Goal: Information Seeking & Learning: Learn about a topic

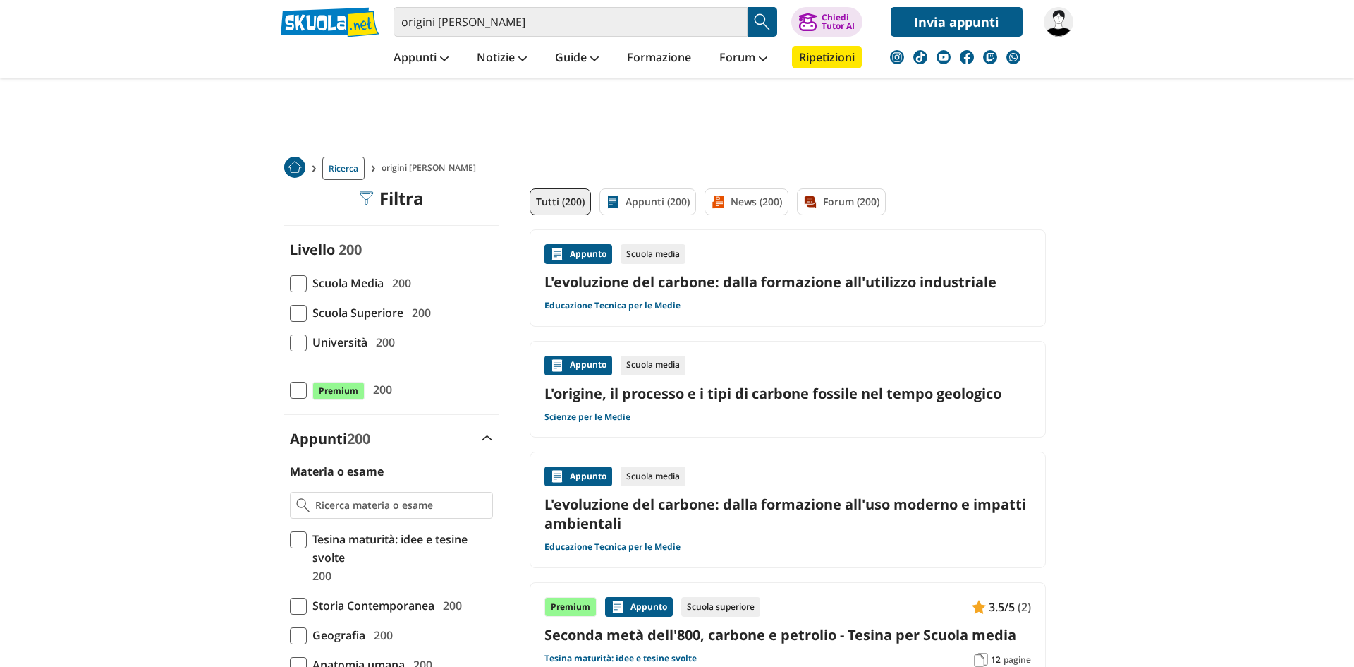
click at [293, 278] on span at bounding box center [298, 283] width 17 height 17
click at [290, 283] on input "Scuola Media 200" at bounding box center [290, 283] width 0 height 0
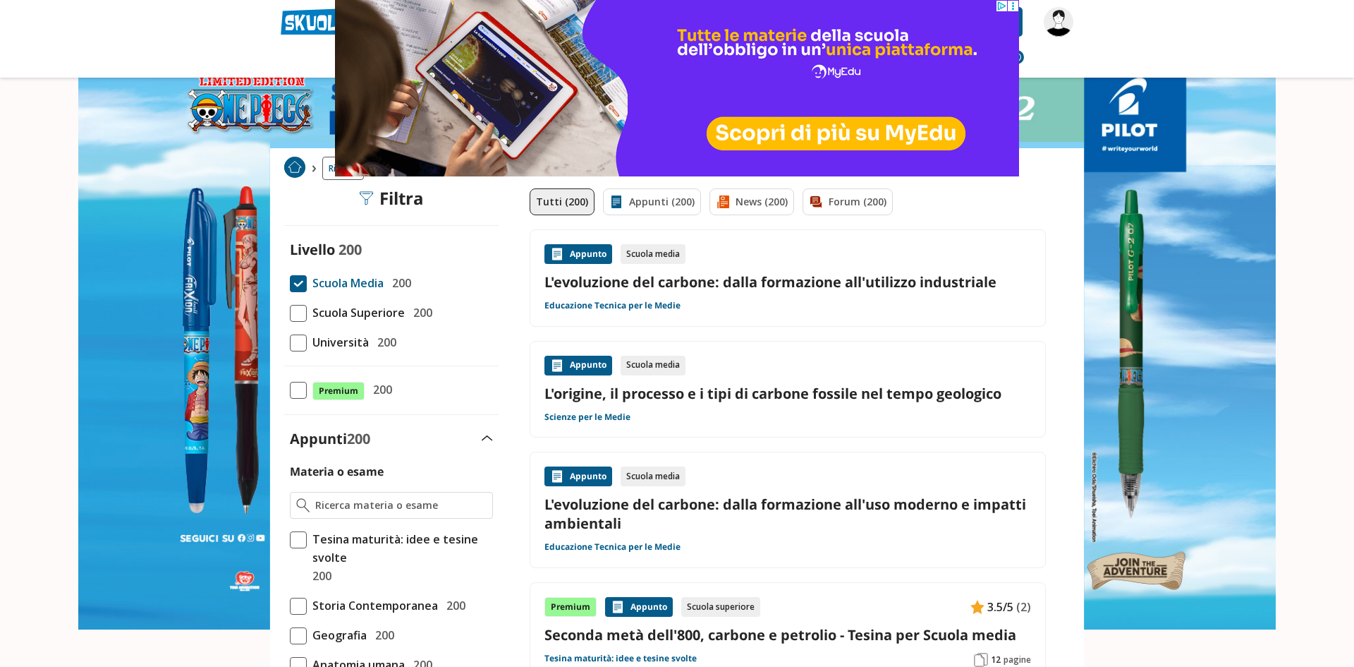
click at [623, 284] on link "L'evoluzione del carbone: dalla formazione all'utilizzo industriale" at bounding box center [788, 281] width 487 height 19
